Goal: Information Seeking & Learning: Learn about a topic

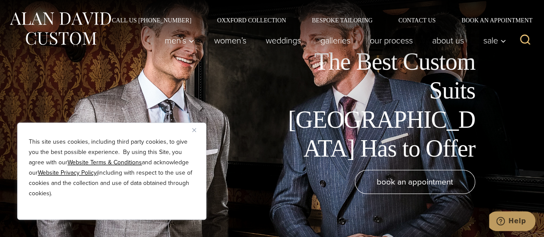
click at [535, 131] on div "The Best Custom Suits NYC Has to Offer book an appointment" at bounding box center [272, 118] width 544 height 237
click at [196, 129] on button "Close" at bounding box center [197, 130] width 10 height 10
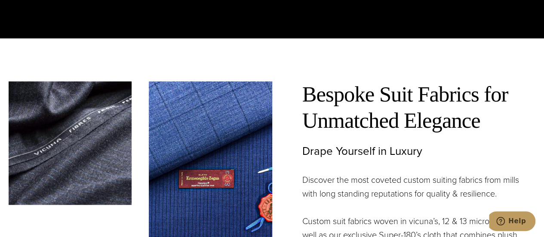
scroll to position [2149, 0]
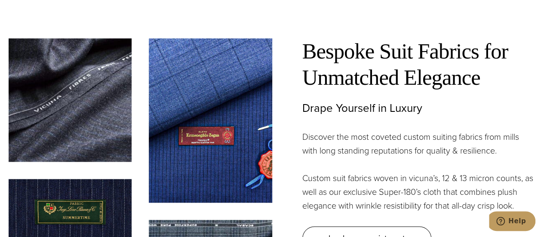
click at [222, 124] on img at bounding box center [210, 120] width 123 height 164
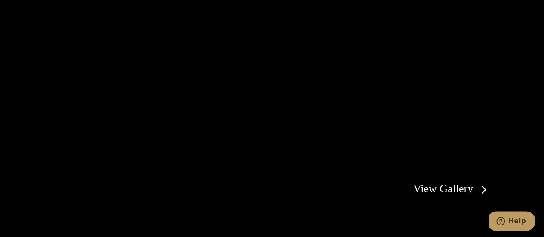
scroll to position [1461, 0]
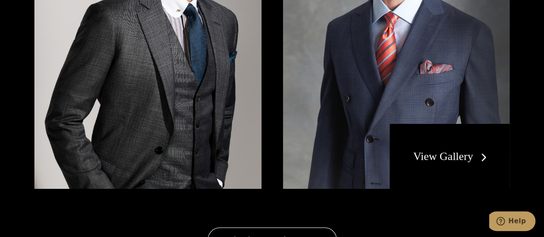
click at [483, 150] on link "View Gallery" at bounding box center [451, 156] width 77 height 12
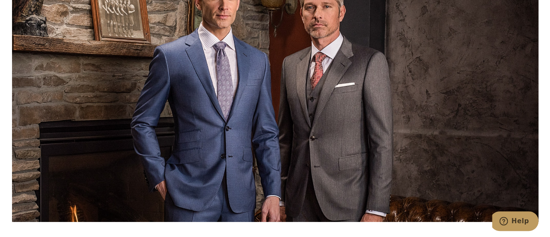
scroll to position [3137, 0]
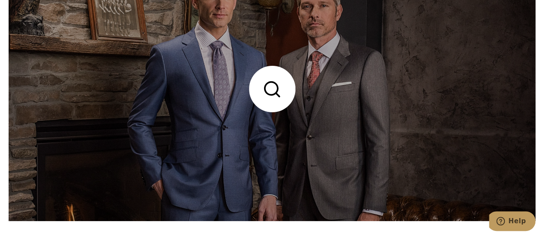
click at [276, 94] on link at bounding box center [272, 88] width 526 height 263
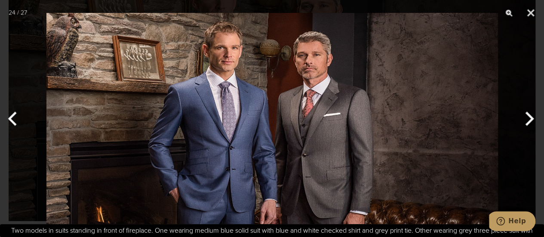
click at [525, 117] on button "Next" at bounding box center [527, 118] width 32 height 43
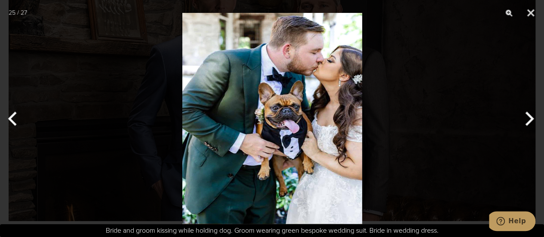
click at [525, 117] on button "Next" at bounding box center [527, 118] width 32 height 43
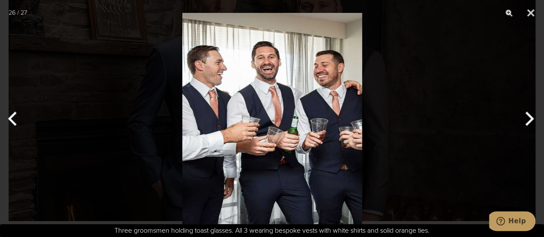
click at [525, 117] on button "Next" at bounding box center [527, 118] width 32 height 43
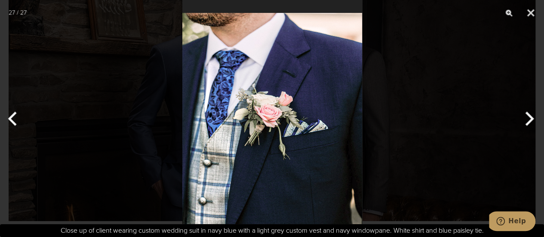
click at [525, 117] on button "Next" at bounding box center [527, 118] width 32 height 43
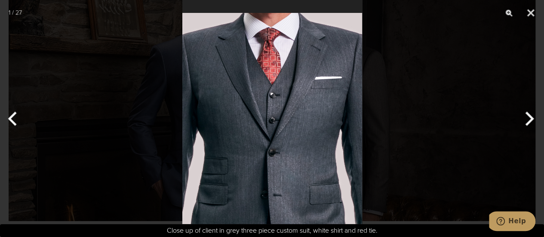
click at [525, 117] on button "Next" at bounding box center [527, 118] width 32 height 43
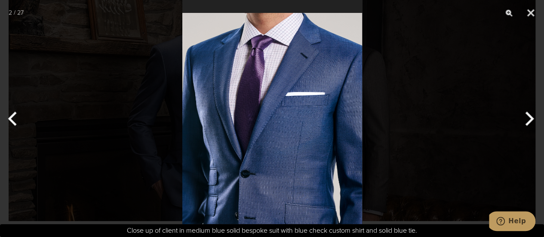
click at [525, 117] on button "Next" at bounding box center [527, 118] width 32 height 43
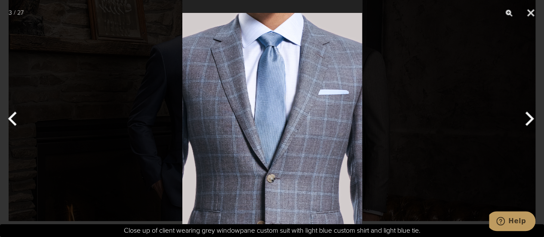
click at [525, 117] on button "Next" at bounding box center [527, 118] width 32 height 43
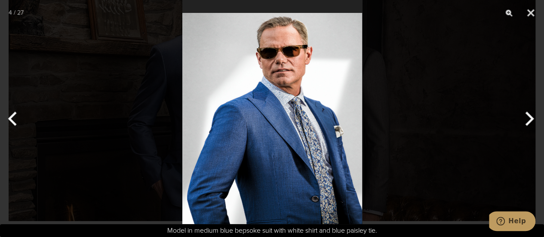
click at [525, 117] on button "Next" at bounding box center [527, 118] width 32 height 43
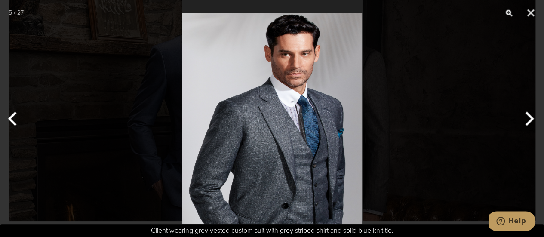
click at [525, 117] on button "Next" at bounding box center [527, 118] width 32 height 43
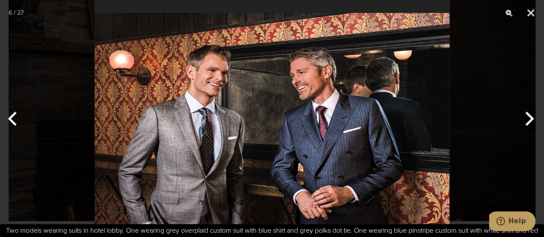
click at [525, 117] on button "Next" at bounding box center [527, 118] width 32 height 43
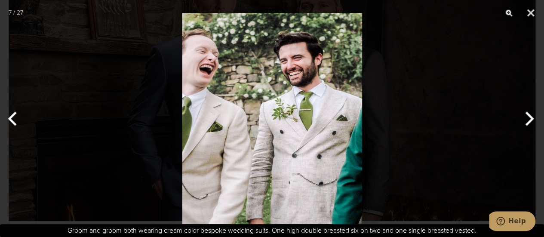
click at [525, 117] on button "Next" at bounding box center [527, 118] width 32 height 43
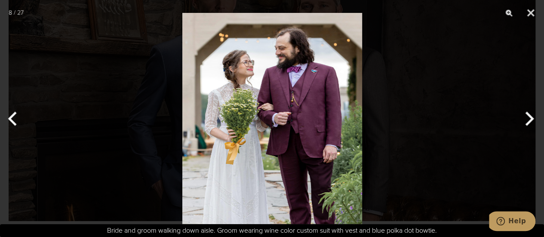
click at [525, 117] on button "Next" at bounding box center [527, 118] width 32 height 43
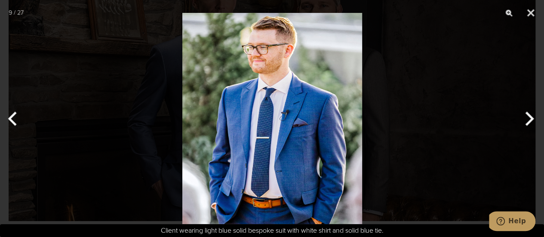
click at [525, 117] on button "Next" at bounding box center [527, 118] width 32 height 43
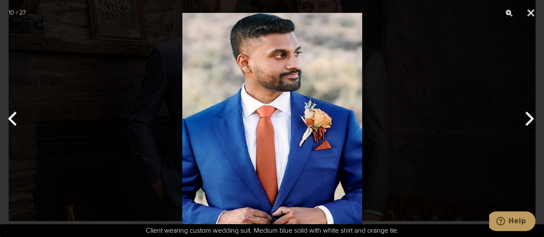
click at [525, 117] on button "Next" at bounding box center [527, 118] width 32 height 43
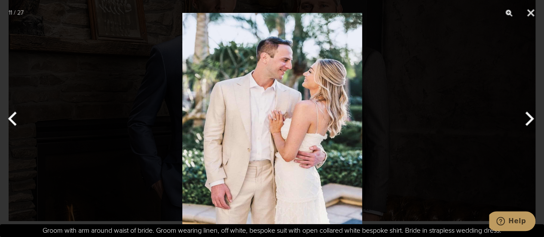
click at [525, 117] on button "Next" at bounding box center [527, 118] width 32 height 43
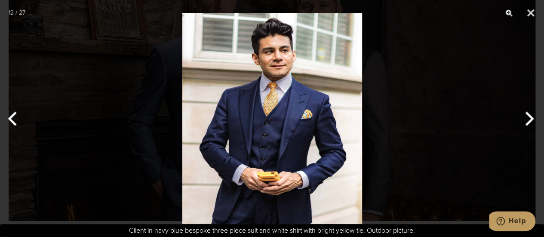
click at [524, 117] on button "Next" at bounding box center [527, 118] width 32 height 43
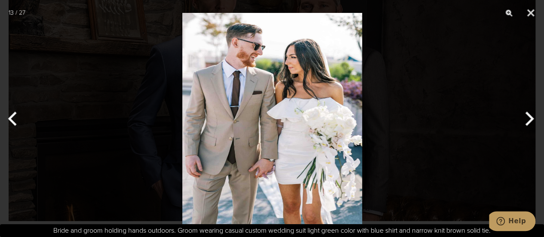
click at [524, 117] on button "Next" at bounding box center [527, 118] width 32 height 43
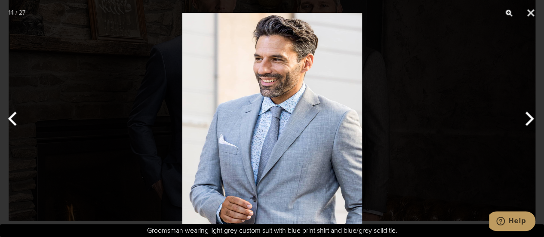
click at [524, 117] on button "Next" at bounding box center [527, 118] width 32 height 43
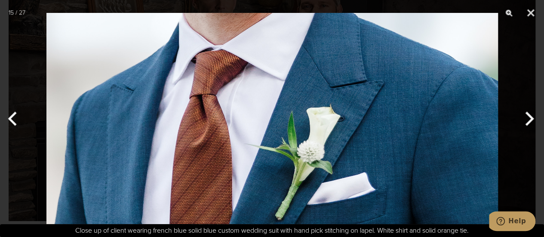
click at [524, 117] on button "Next" at bounding box center [527, 118] width 32 height 43
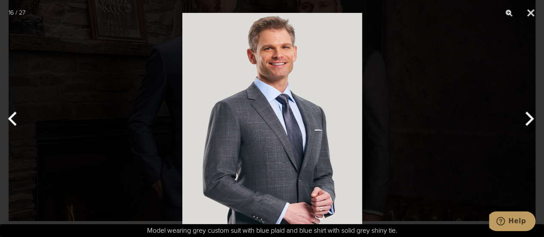
click at [10, 116] on button "Previous" at bounding box center [16, 118] width 32 height 43
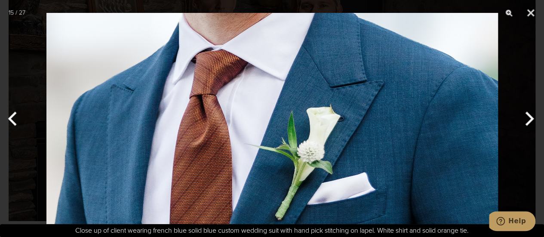
click at [529, 120] on button "Next" at bounding box center [527, 118] width 32 height 43
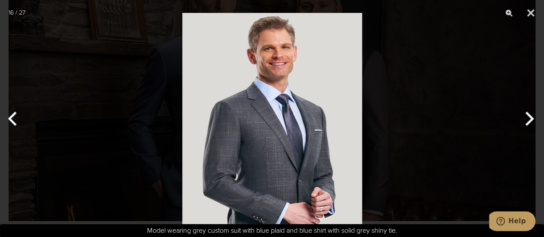
click at [529, 120] on button "Next" at bounding box center [527, 118] width 32 height 43
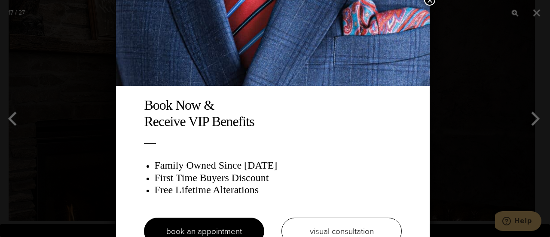
scroll to position [0, 0]
